Goal: Unclear: Unclear

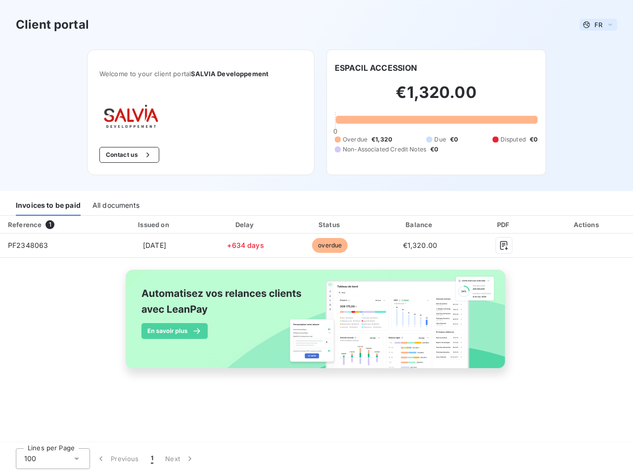
click at [598, 25] on span "FR" at bounding box center [598, 25] width 8 height 8
